Goal: Transaction & Acquisition: Subscribe to service/newsletter

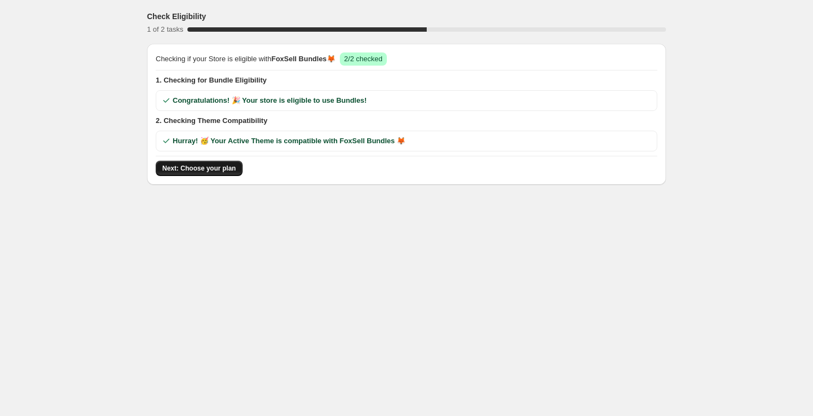
click at [187, 175] on button "Next: Choose your plan" at bounding box center [199, 168] width 87 height 15
click at [270, 158] on div "Checking if your Store is eligible with FoxSell Bundles 🦊 Success 2/2 checked 1…" at bounding box center [407, 113] width 502 height 123
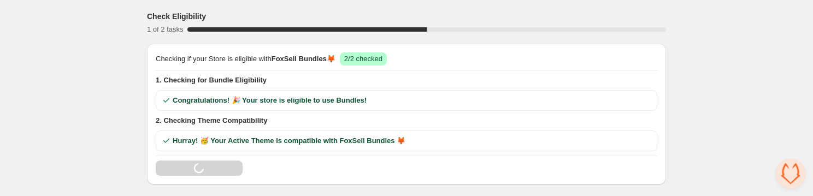
click at [329, 161] on div "Loading Next: Choose your plan" at bounding box center [407, 168] width 502 height 15
click at [186, 170] on span "Next: Choose your plan" at bounding box center [199, 168] width 74 height 9
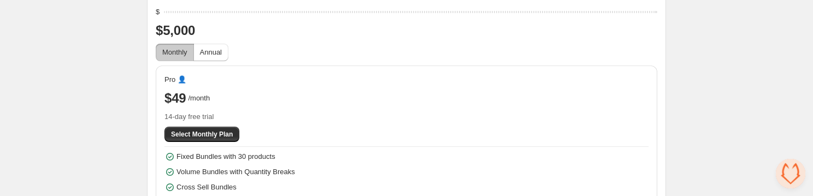
scroll to position [92, 0]
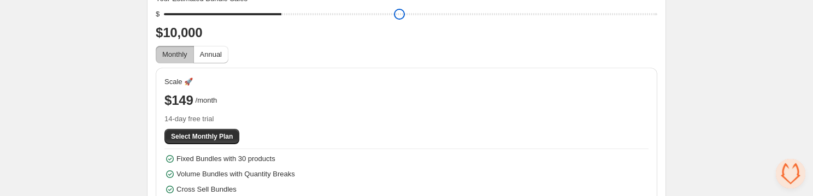
type input "****"
drag, startPoint x: 169, startPoint y: 16, endPoint x: 128, endPoint y: 27, distance: 42.6
click at [128, 27] on div "Choose your plan 2 of 2 tasks 100 % FoxSell Bundles is a Partner Friendly App. …" at bounding box center [406, 92] width 813 height 368
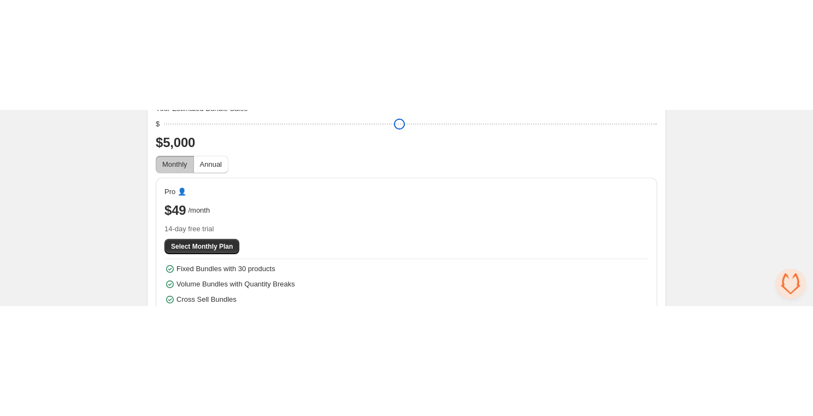
scroll to position [0, 0]
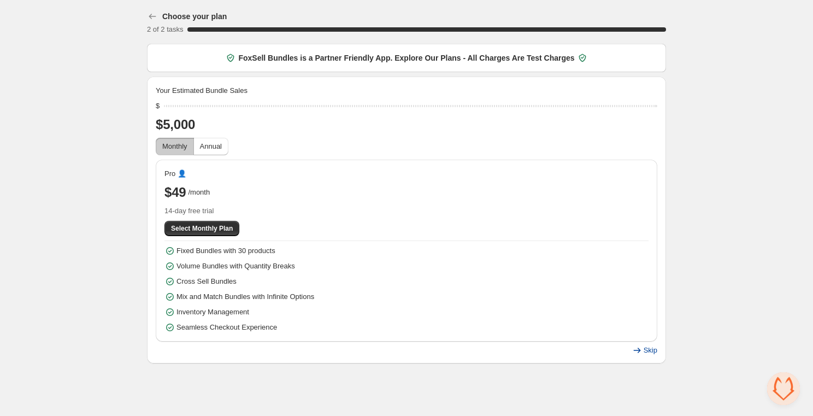
click at [644, 196] on span "Skip" at bounding box center [651, 350] width 14 height 9
drag, startPoint x: 169, startPoint y: 108, endPoint x: 103, endPoint y: 108, distance: 66.7
click at [103, 108] on div "Choose your plan 2 of 2 tasks 100 % FoxSell Bundles is a Partner Friendly App. …" at bounding box center [406, 184] width 813 height 368
drag, startPoint x: 169, startPoint y: 107, endPoint x: 217, endPoint y: 111, distance: 48.8
click at [217, 111] on input "range" at bounding box center [410, 105] width 493 height 15
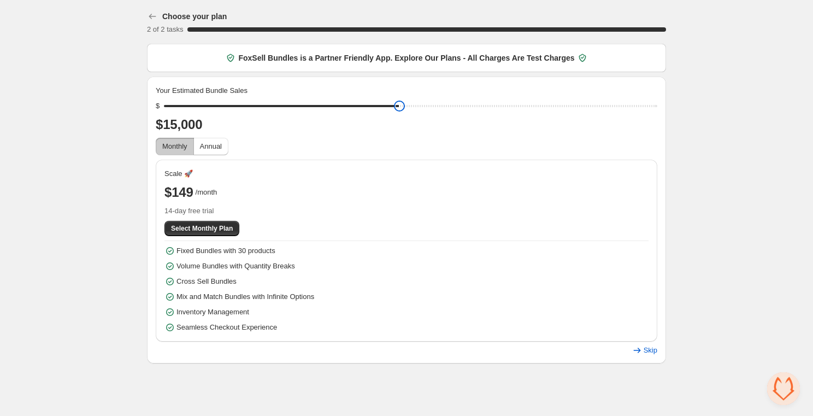
type input "****"
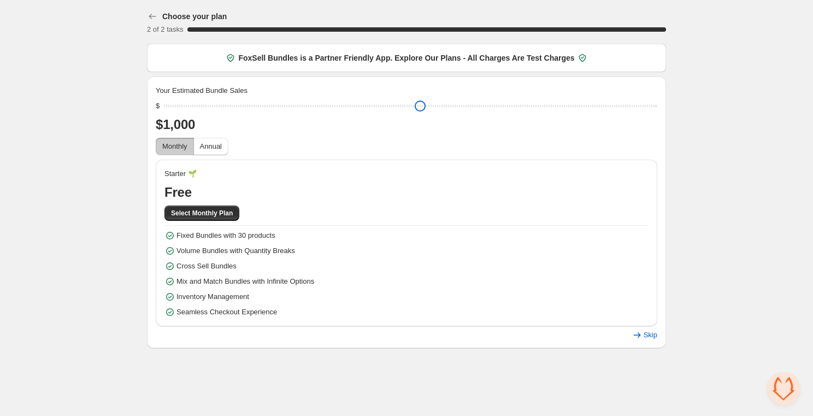
drag, startPoint x: 248, startPoint y: 107, endPoint x: 162, endPoint y: 120, distance: 86.7
click at [164, 114] on input "range" at bounding box center [410, 105] width 493 height 15
click at [645, 196] on span "Skip" at bounding box center [651, 335] width 14 height 9
click at [219, 144] on span "Annual" at bounding box center [211, 146] width 22 height 8
click at [182, 148] on span "Monthly" at bounding box center [174, 146] width 25 height 8
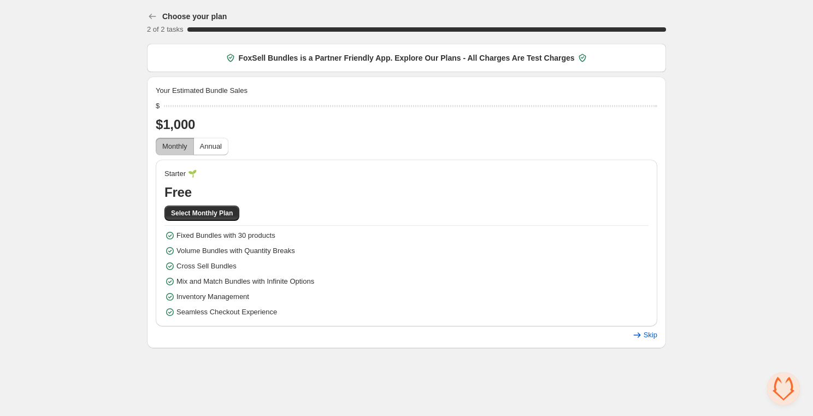
click at [238, 148] on div "Monthly Annual" at bounding box center [407, 146] width 502 height 17
click at [212, 146] on span "Annual" at bounding box center [211, 146] width 22 height 8
drag, startPoint x: 169, startPoint y: 104, endPoint x: 125, endPoint y: 127, distance: 49.4
click at [164, 114] on input "range" at bounding box center [410, 105] width 493 height 15
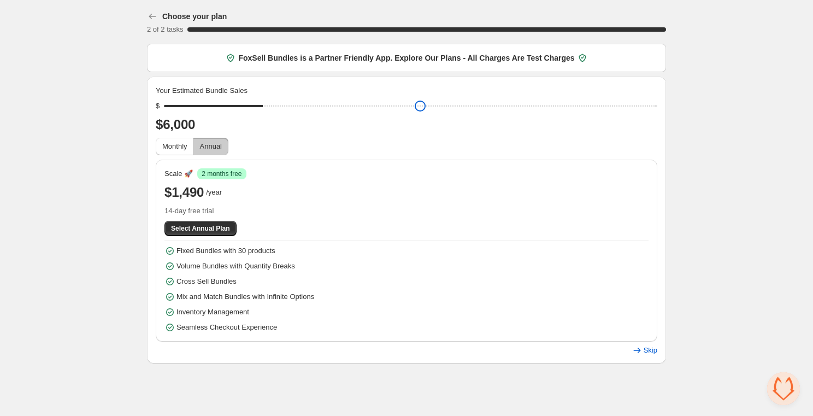
type input "****"
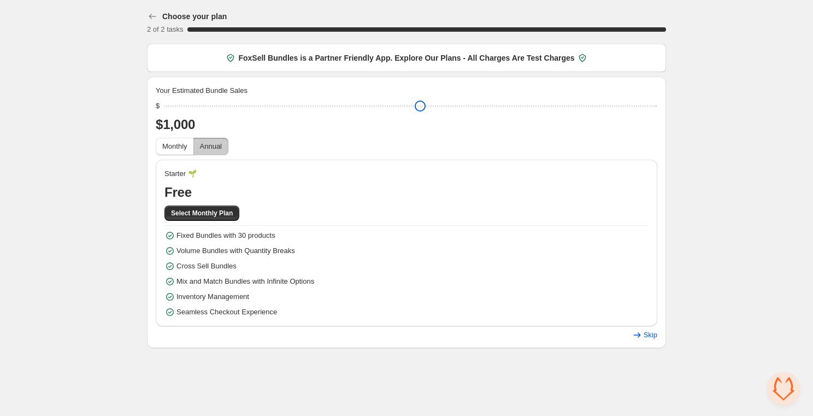
drag, startPoint x: 169, startPoint y: 110, endPoint x: 94, endPoint y: 119, distance: 75.4
click at [94, 119] on div "Choose your plan 2 of 2 tasks 100 % FoxSell Bundles is a Partner Friendly App. …" at bounding box center [406, 176] width 813 height 352
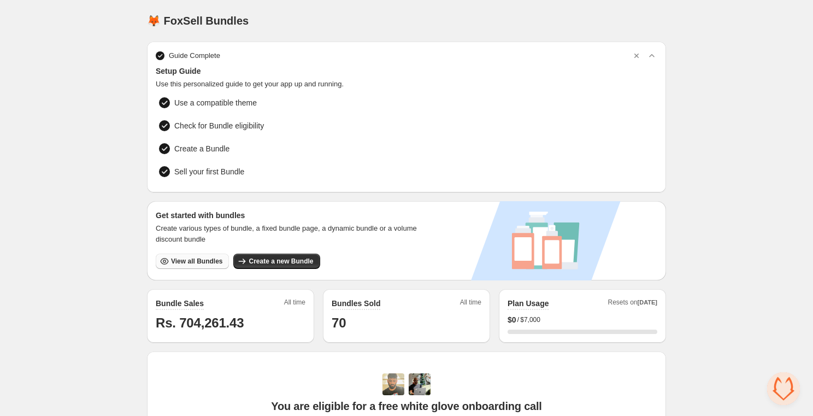
click at [184, 260] on span "View all Bundles" at bounding box center [196, 261] width 51 height 9
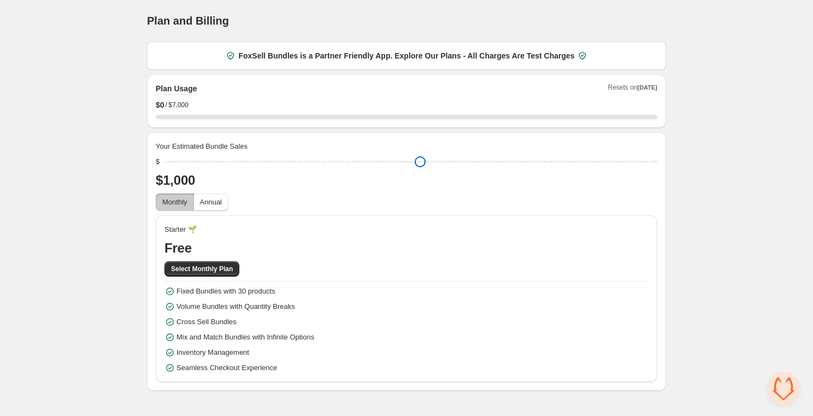
drag, startPoint x: 246, startPoint y: 161, endPoint x: 86, endPoint y: 161, distance: 160.1
click at [164, 161] on input "range" at bounding box center [410, 161] width 493 height 15
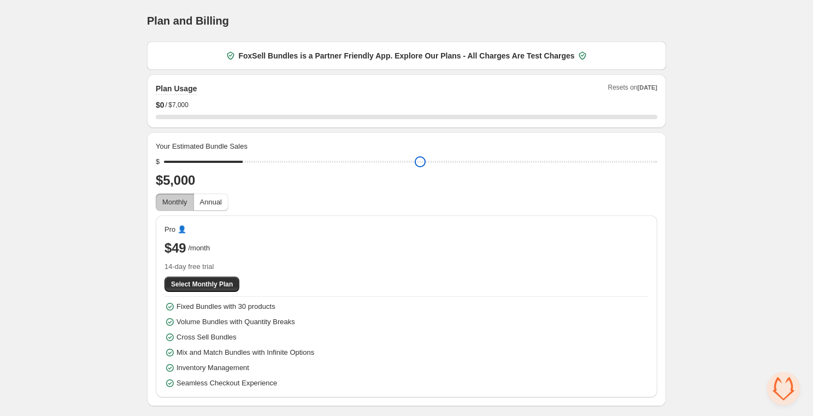
drag, startPoint x: 167, startPoint y: 162, endPoint x: 248, endPoint y: 201, distance: 90.4
click at [248, 169] on input "range" at bounding box center [410, 161] width 493 height 15
drag, startPoint x: 244, startPoint y: 165, endPoint x: 268, endPoint y: 163, distance: 24.1
click at [268, 163] on input "range" at bounding box center [410, 161] width 493 height 15
drag, startPoint x: 268, startPoint y: 163, endPoint x: 251, endPoint y: 163, distance: 16.9
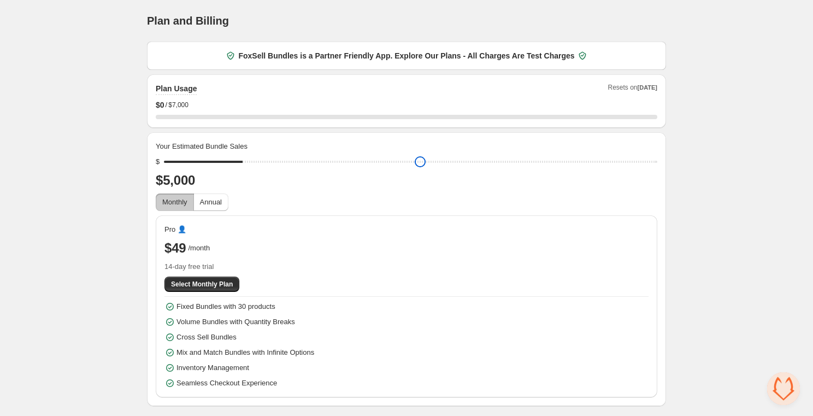
click at [251, 163] on input "range" at bounding box center [410, 161] width 493 height 15
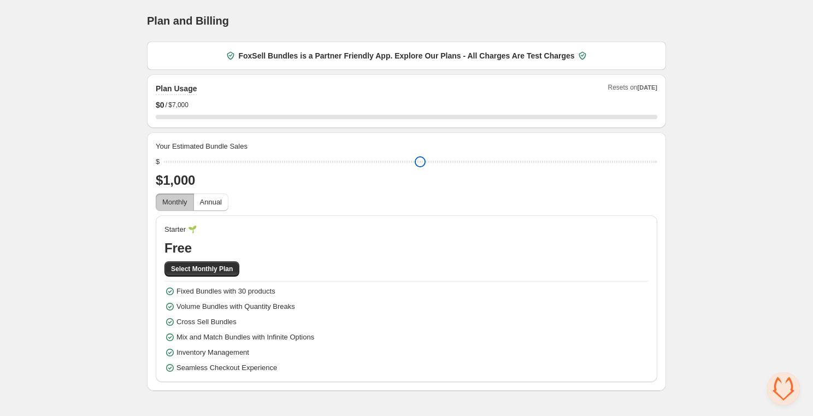
drag, startPoint x: 251, startPoint y: 163, endPoint x: 150, endPoint y: 161, distance: 101.1
type input "****"
click at [164, 161] on input "range" at bounding box center [410, 161] width 493 height 15
